Goal: Task Accomplishment & Management: Use online tool/utility

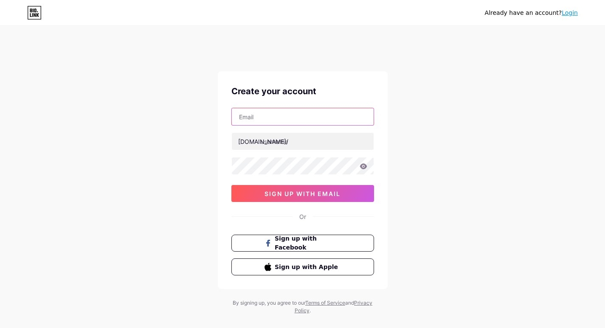
click at [278, 121] on input "text" at bounding box center [303, 116] width 142 height 17
type input "[EMAIL_ADDRESS][DOMAIN_NAME]"
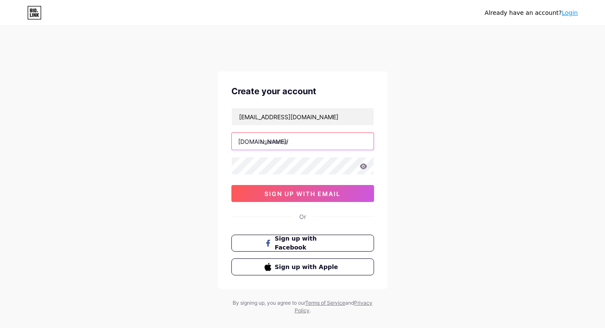
click at [301, 138] on input "text" at bounding box center [303, 141] width 142 height 17
paste input "zagirovadesign"
type input "zagirovadesign"
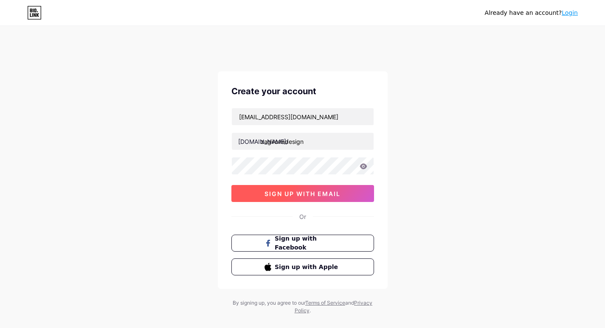
click at [320, 195] on span "sign up with email" at bounding box center [303, 193] width 76 height 7
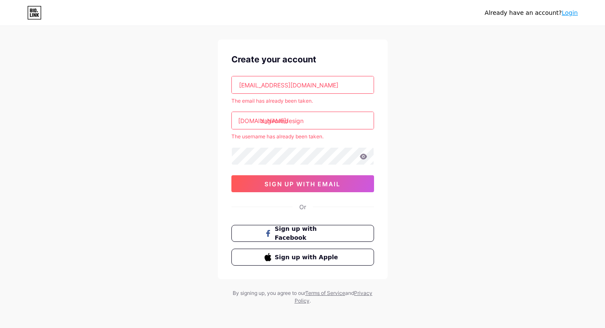
scroll to position [19, 0]
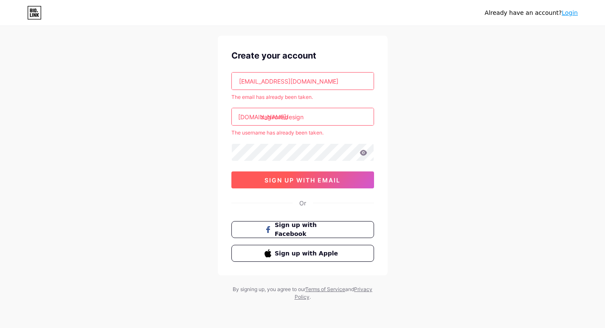
click at [316, 186] on button "sign up with email" at bounding box center [302, 180] width 143 height 17
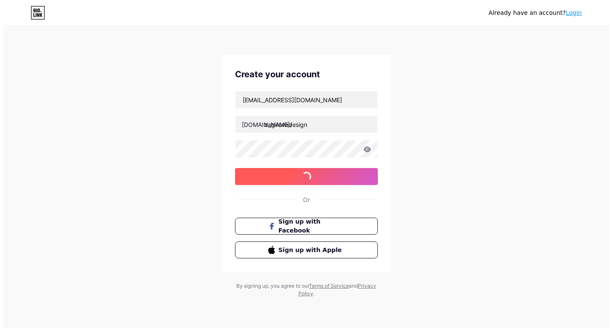
scroll to position [0, 0]
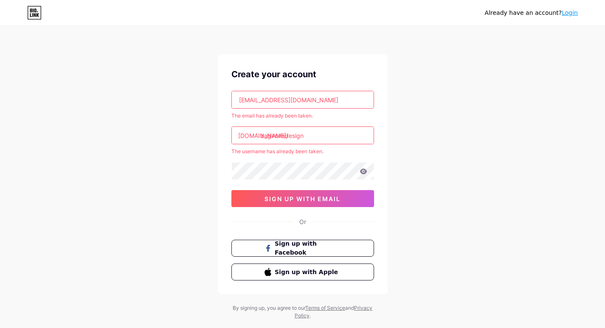
click at [576, 14] on link "Login" at bounding box center [570, 12] width 16 height 7
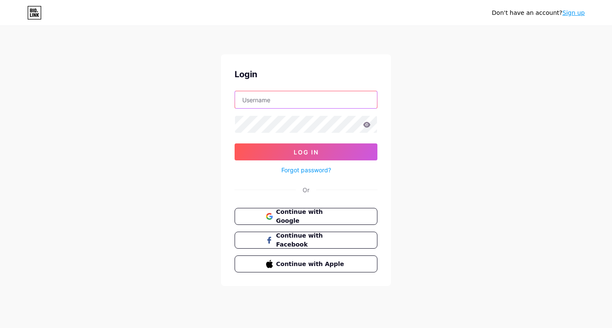
type input "[EMAIL_ADDRESS][DOMAIN_NAME]"
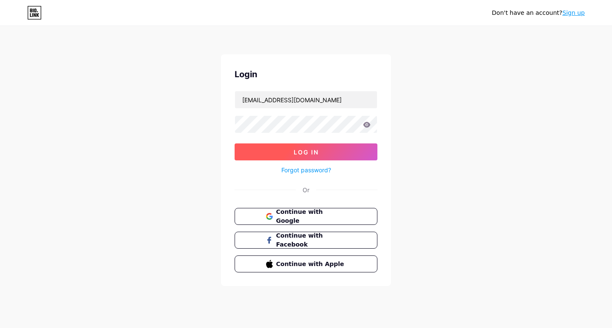
click at [343, 158] on button "Log In" at bounding box center [305, 152] width 143 height 17
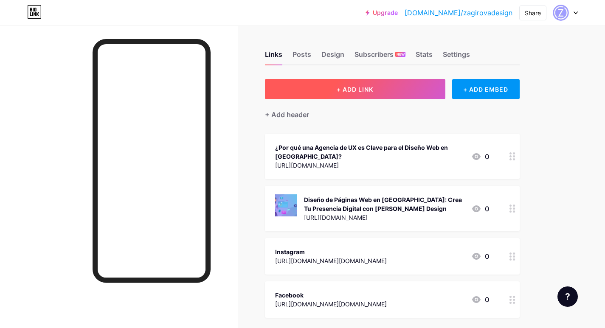
click at [333, 91] on button "+ ADD LINK" at bounding box center [355, 89] width 181 height 20
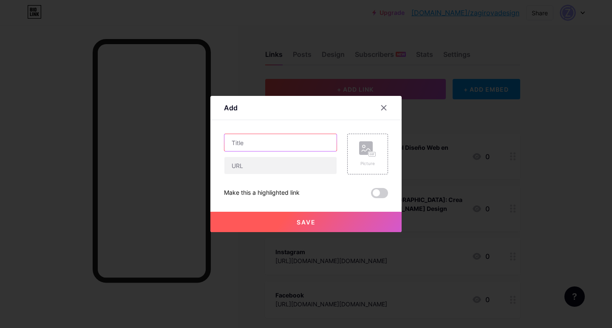
click at [242, 139] on input "text" at bounding box center [280, 142] width 112 height 17
paste input "Cómo las empresas de desarrollo web aprovechan el branding para aumentar las co…"
type input "Cómo las empresas de desarrollo web aprovechan el branding para aumentar las co…"
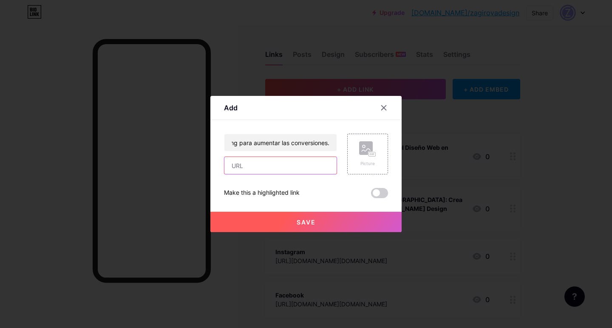
scroll to position [0, 0]
click at [263, 169] on input "text" at bounding box center [280, 165] width 112 height 17
paste input "[URL][DOMAIN_NAME]"
type input "[URL][DOMAIN_NAME]"
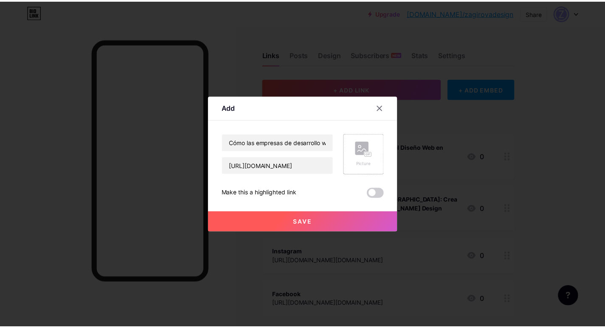
scroll to position [0, 0]
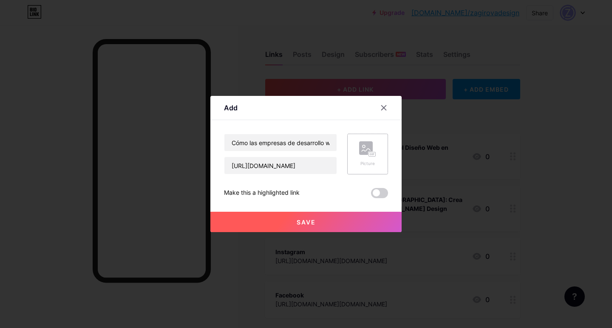
click at [360, 145] on rect at bounding box center [366, 148] width 14 height 14
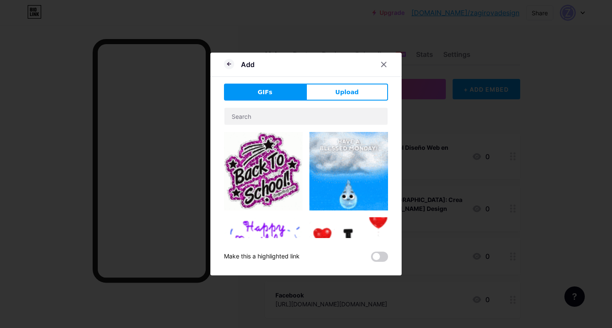
click at [334, 80] on div "Add GIFs Upload Content YouTube Play YouTube video without leaving your page. A…" at bounding box center [305, 164] width 191 height 223
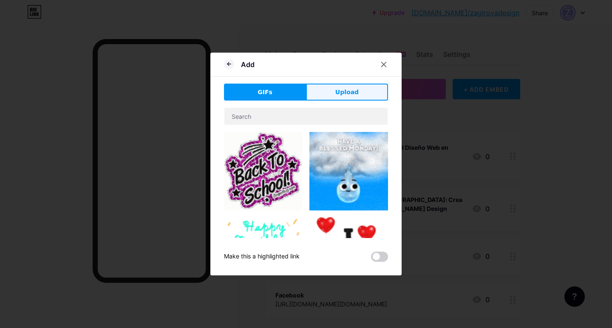
click at [336, 86] on button "Upload" at bounding box center [347, 92] width 82 height 17
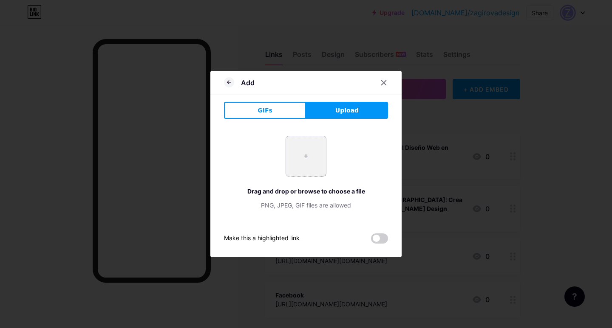
click at [300, 153] on input "file" at bounding box center [306, 156] width 40 height 40
type input "C:\fakepath\modern-equipped-computer-lab.jpg"
click at [361, 106] on button "Upload" at bounding box center [347, 110] width 82 height 17
click at [224, 79] on icon at bounding box center [229, 82] width 10 height 10
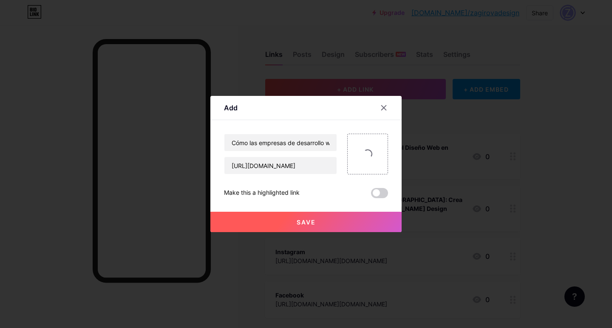
click at [303, 226] on button "Save" at bounding box center [305, 222] width 191 height 20
click at [354, 190] on div "Make this a highlighted link" at bounding box center [306, 193] width 164 height 10
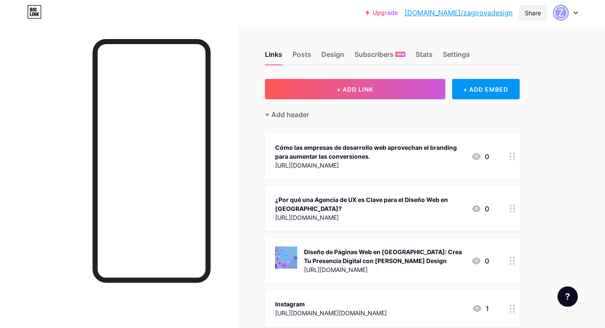
click at [530, 14] on div "Share" at bounding box center [533, 12] width 16 height 9
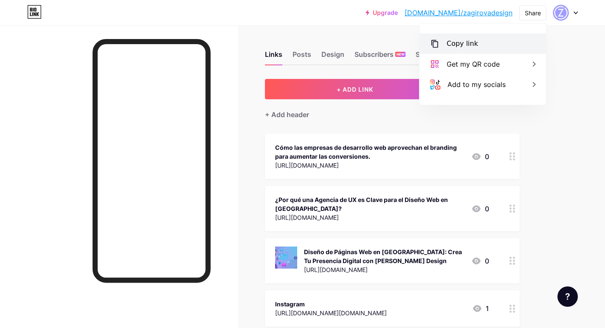
click at [472, 44] on div "Copy link" at bounding box center [462, 44] width 31 height 10
